Goal: Check status

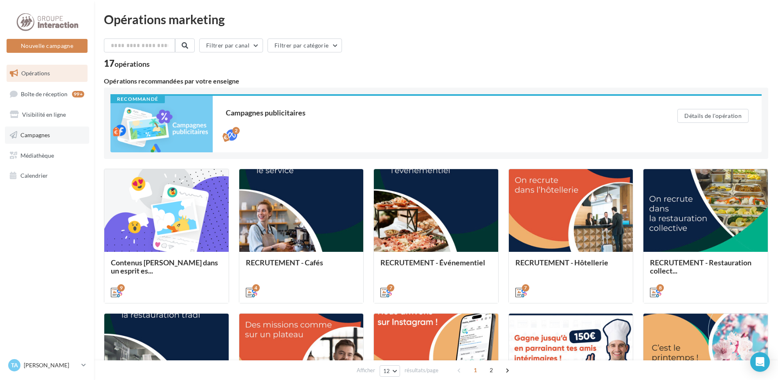
click at [40, 139] on link "Campagnes" at bounding box center [47, 134] width 84 height 17
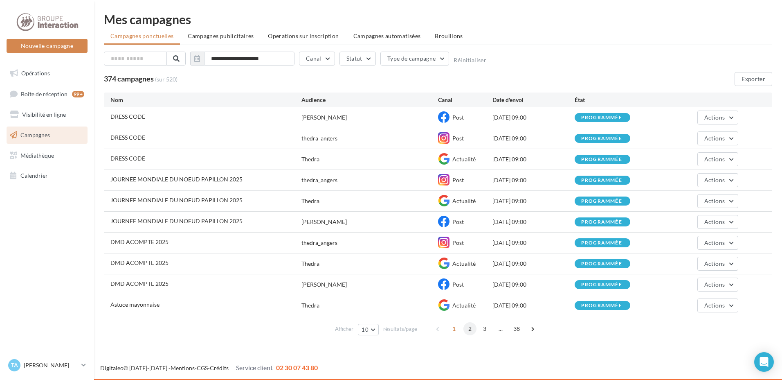
click at [465, 329] on span "2" at bounding box center [470, 328] width 13 height 13
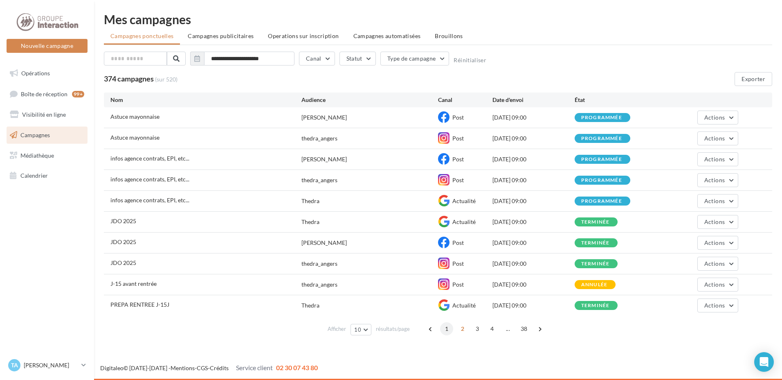
click at [446, 328] on span "1" at bounding box center [446, 328] width 13 height 13
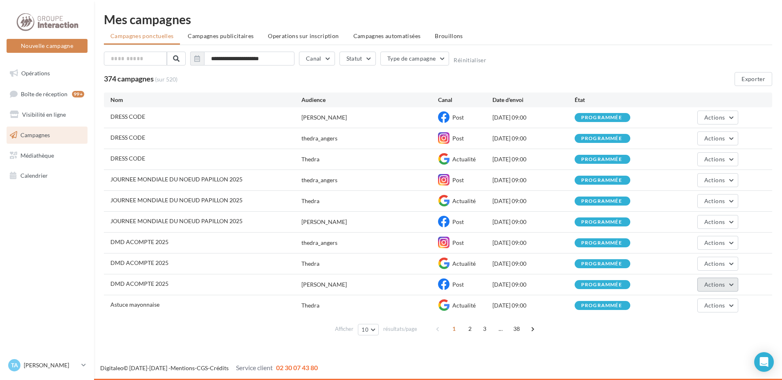
click at [726, 280] on button "Actions" at bounding box center [718, 284] width 41 height 14
click at [707, 303] on button "Voir les résultats" at bounding box center [698, 303] width 82 height 21
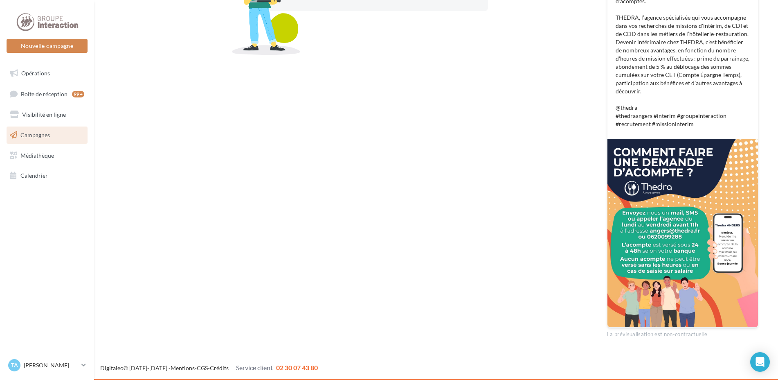
scroll to position [83, 0]
